Goal: Go to known website: Access a specific website the user already knows

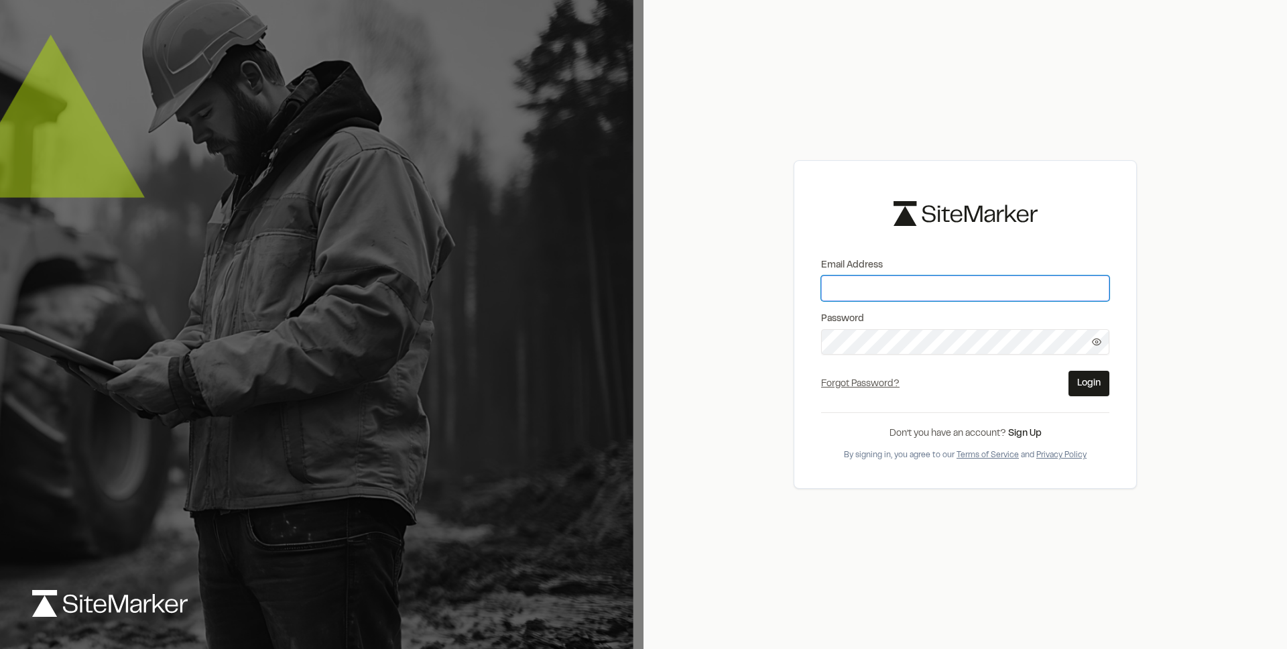
click at [853, 287] on input "Email Address" at bounding box center [965, 288] width 288 height 25
click at [852, 295] on input "Email Address" at bounding box center [965, 288] width 288 height 25
paste input "**********"
type input "**********"
